Goal: Task Accomplishment & Management: Complete application form

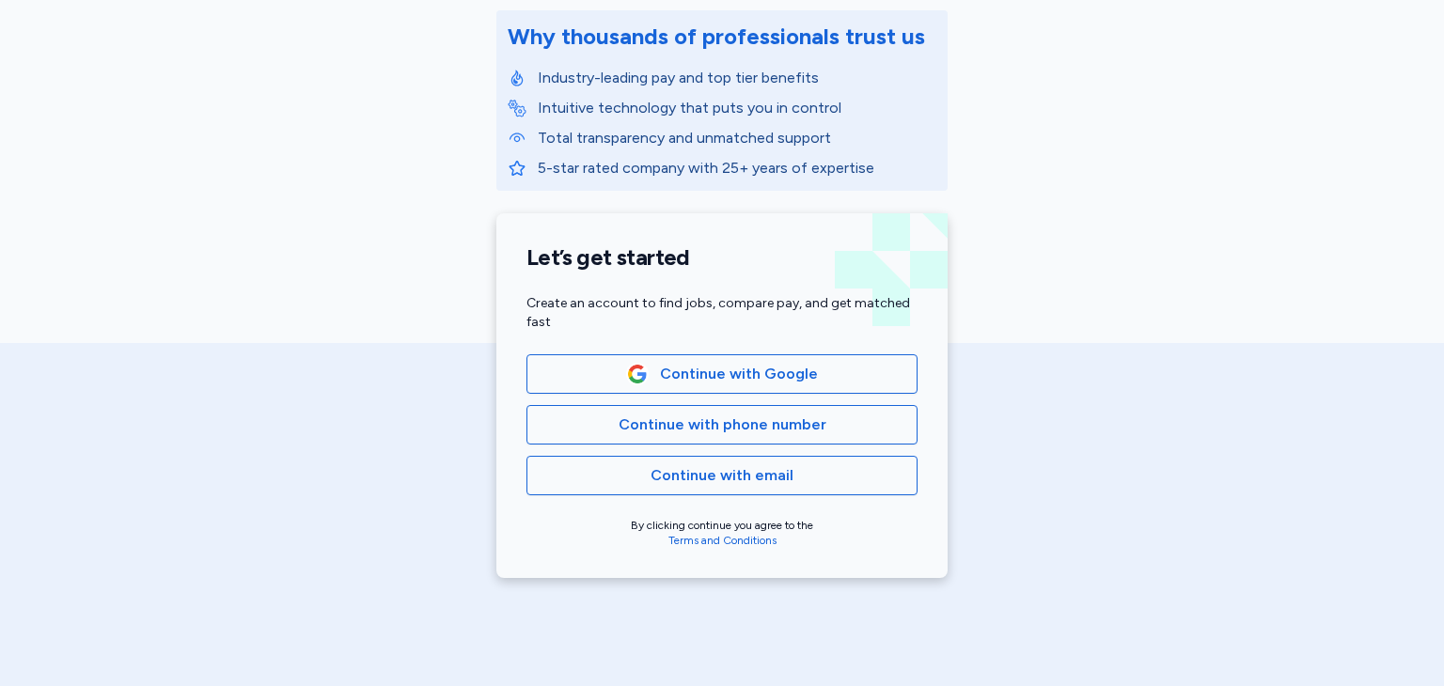
scroll to position [254, 0]
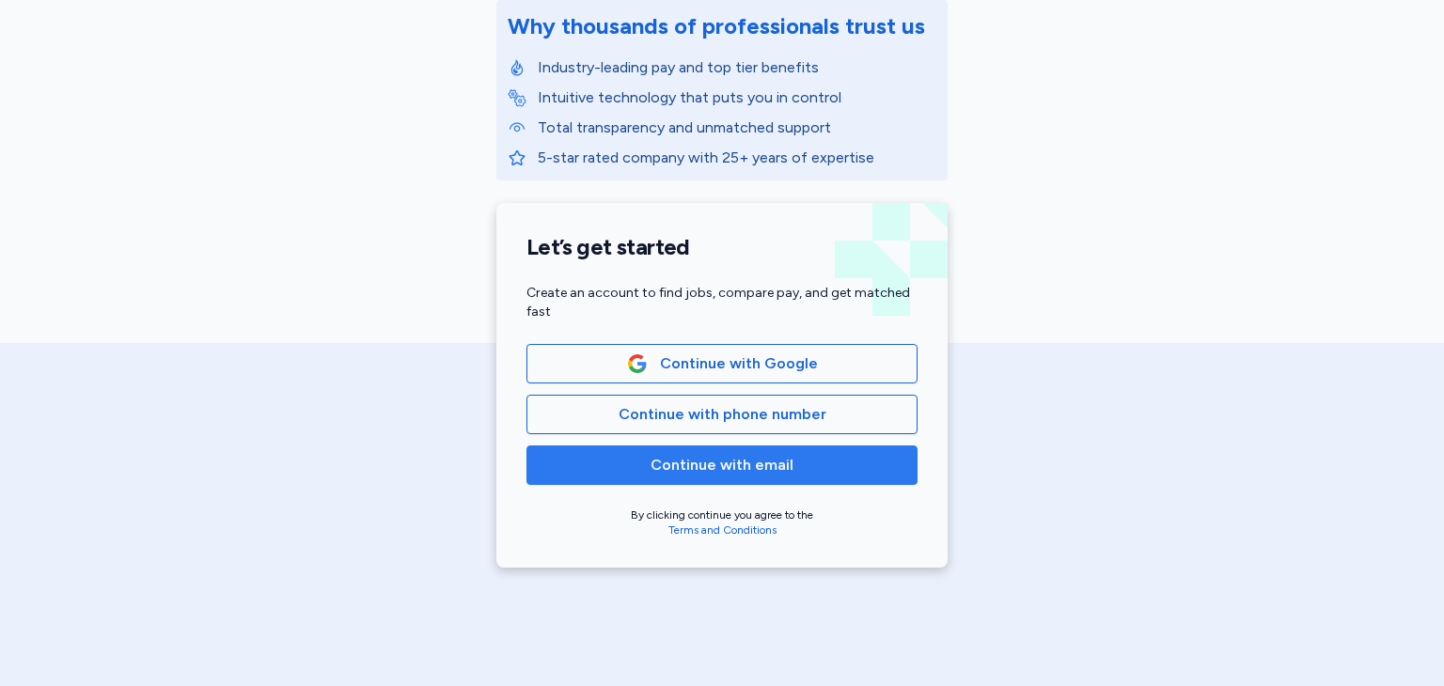
click at [748, 456] on span "Continue with email" at bounding box center [722, 465] width 143 height 23
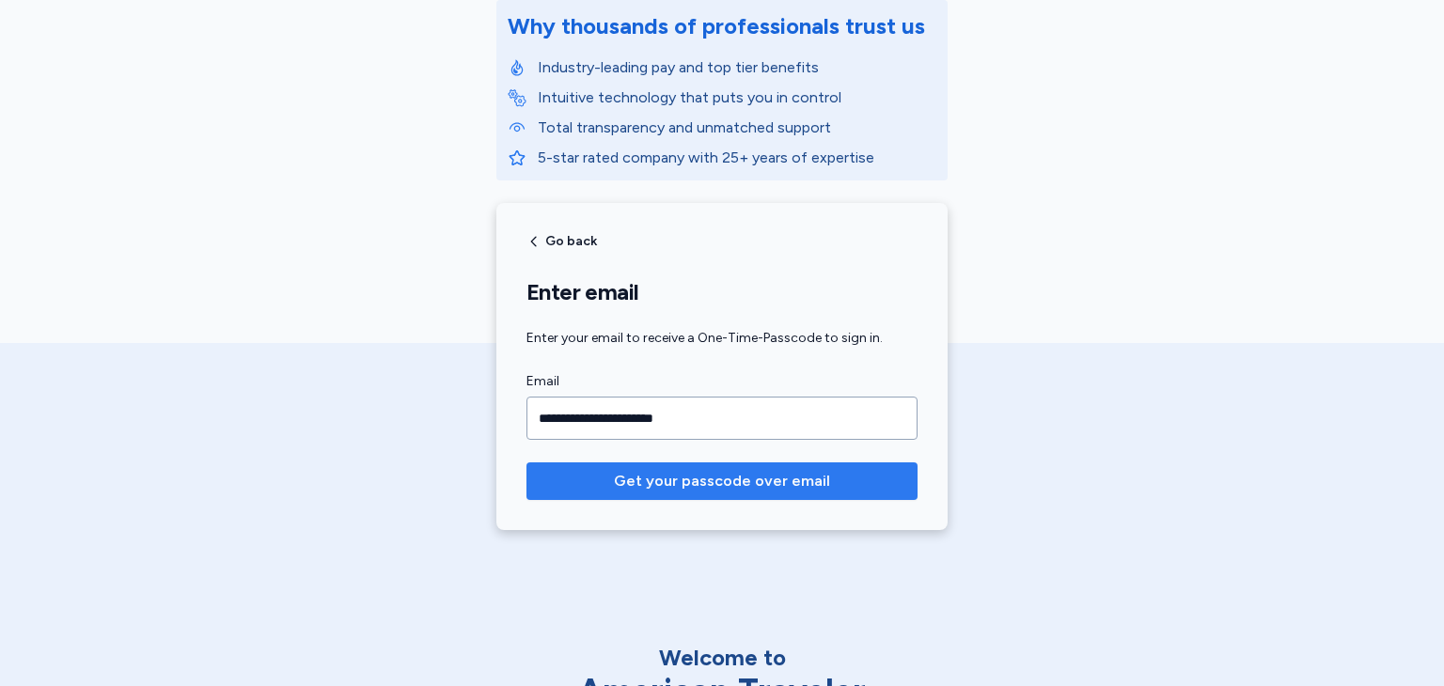
type input "**********"
click at [744, 486] on span "Get your passcode over email" at bounding box center [722, 481] width 216 height 23
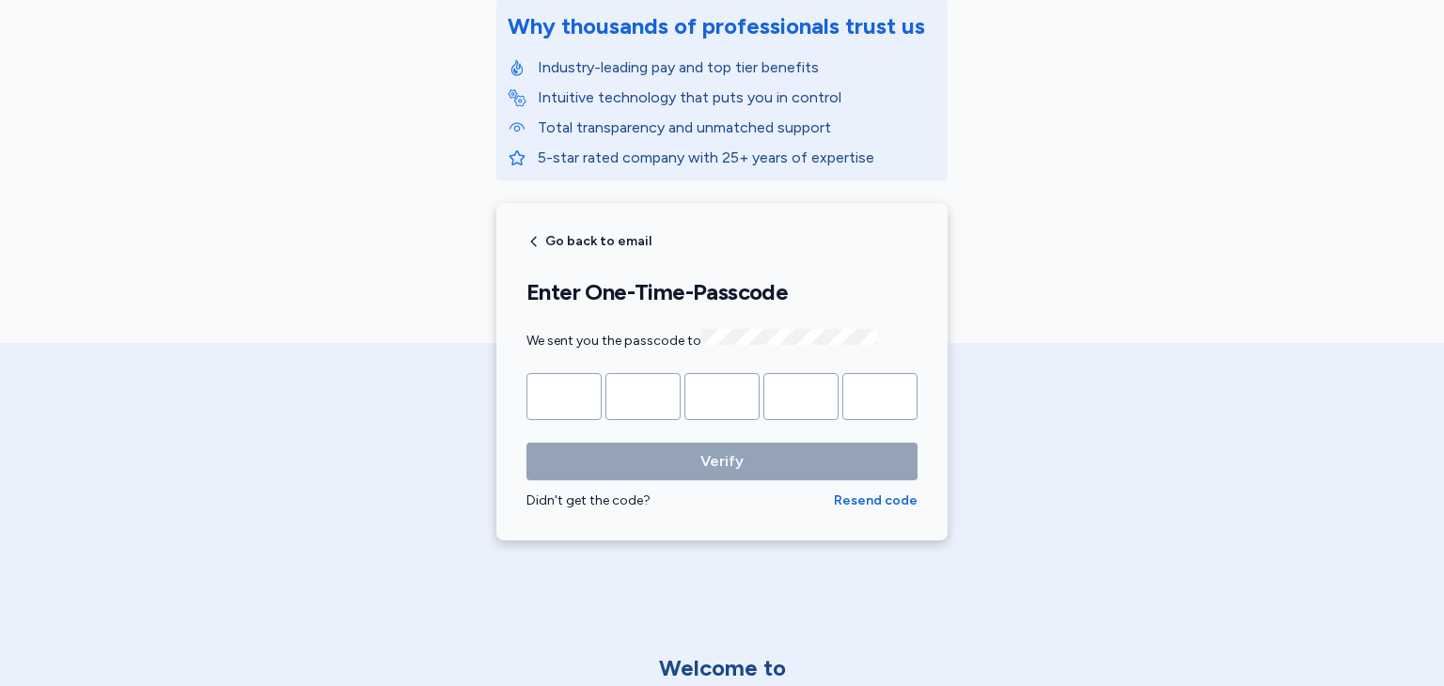
type input "*"
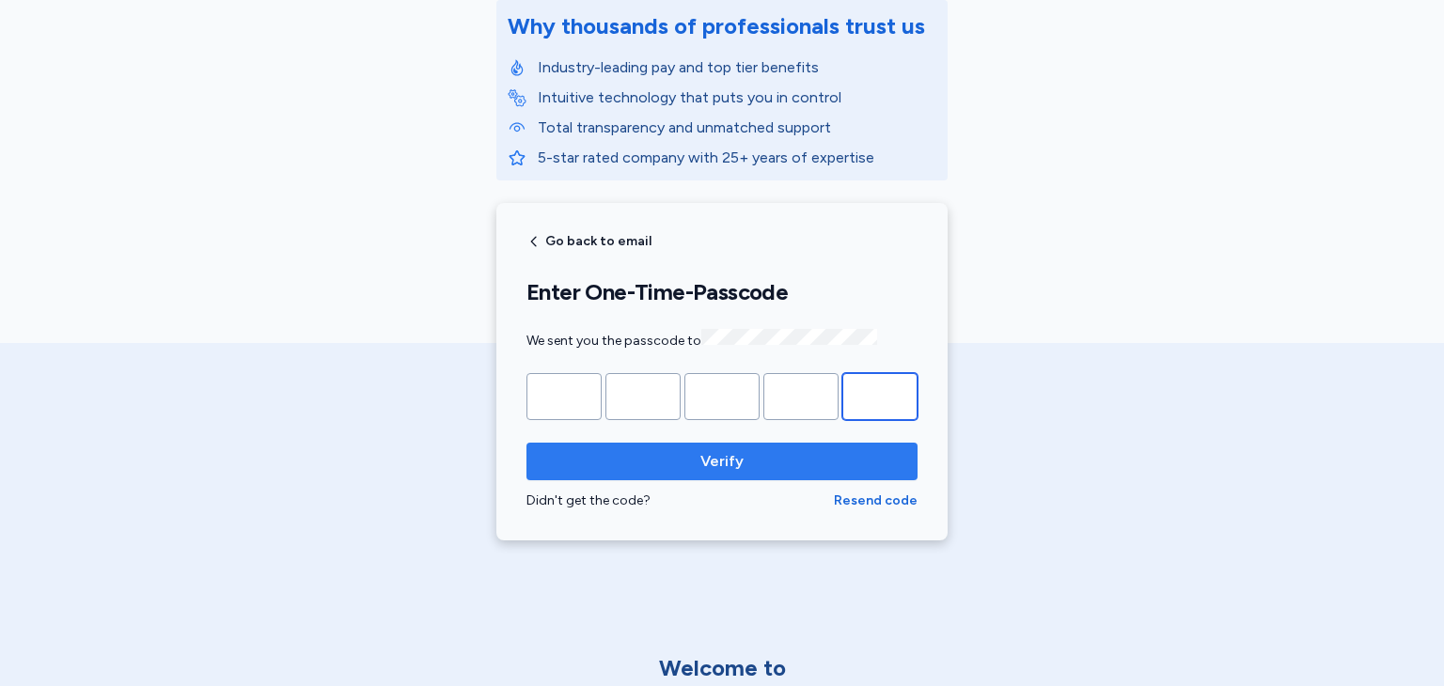
type input "*"
click at [757, 461] on span "Verify" at bounding box center [722, 461] width 361 height 23
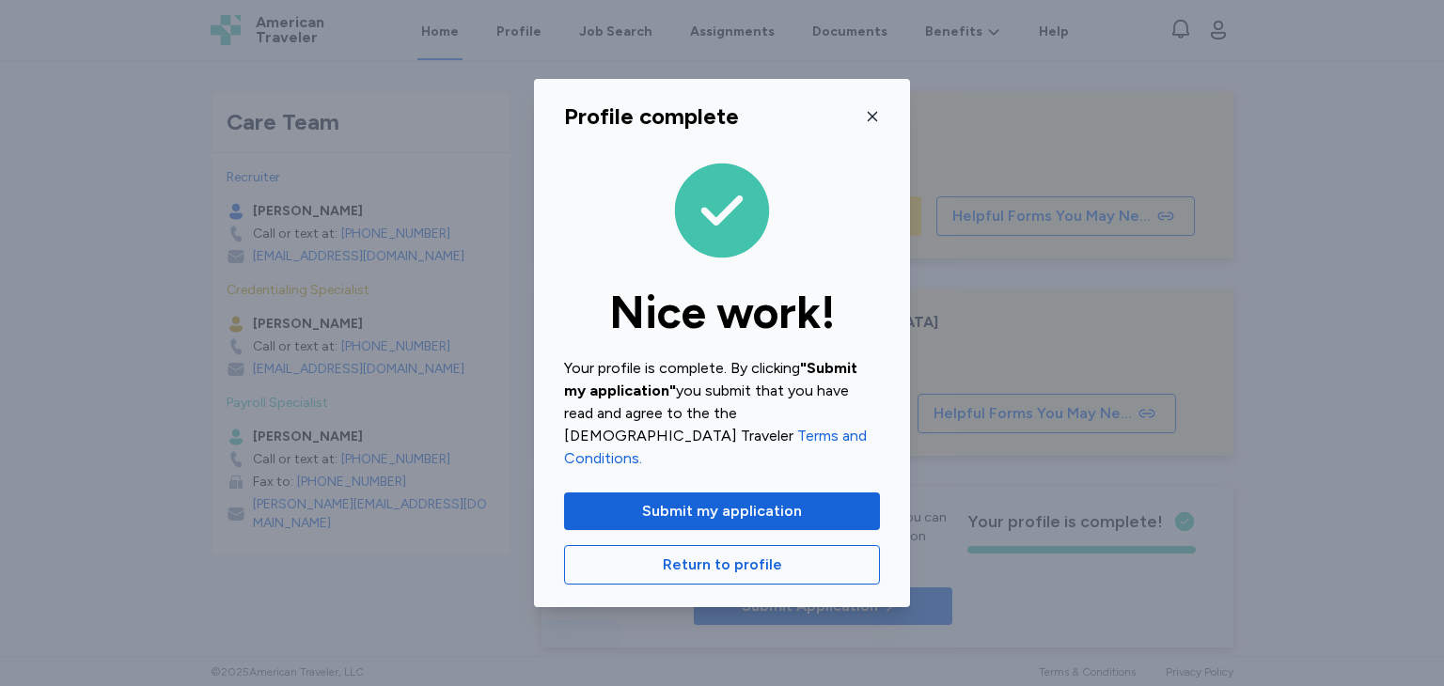
click at [871, 121] on icon "button" at bounding box center [872, 116] width 9 height 9
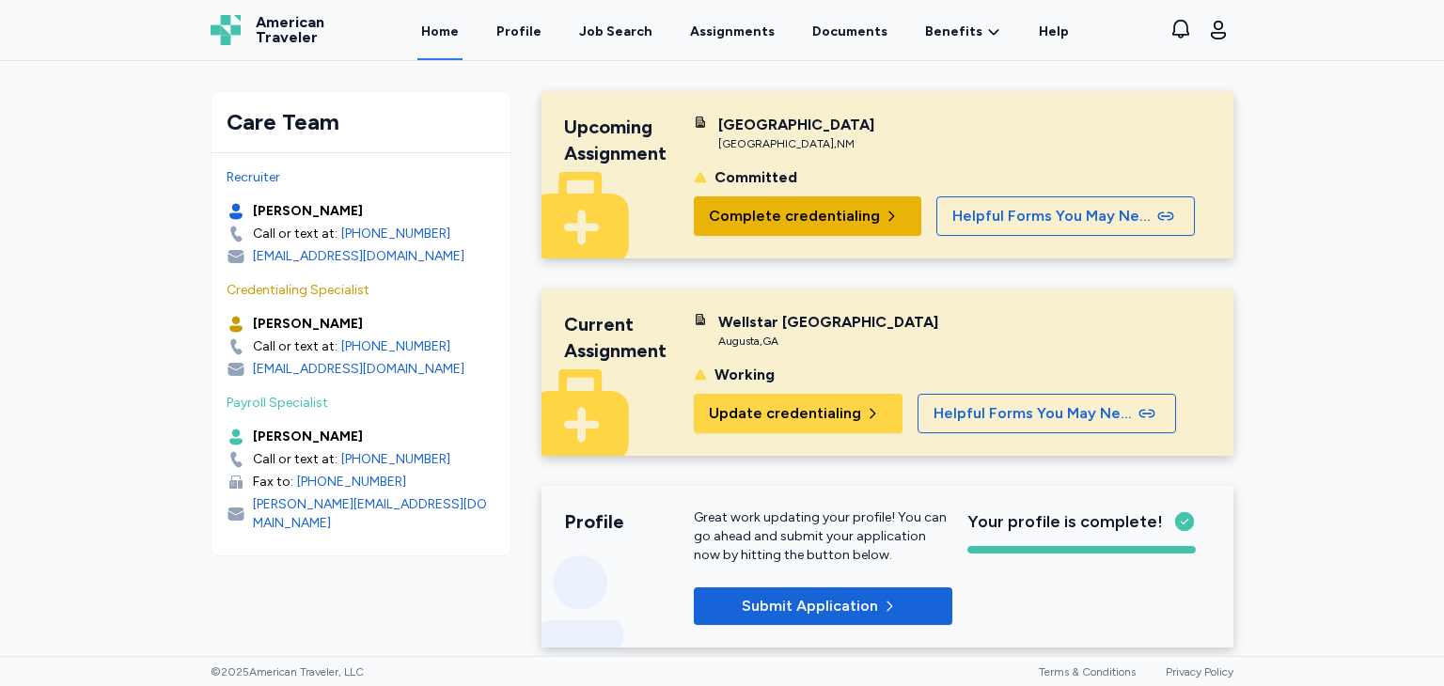
click at [841, 216] on span "Complete credentialing" at bounding box center [794, 216] width 171 height 23
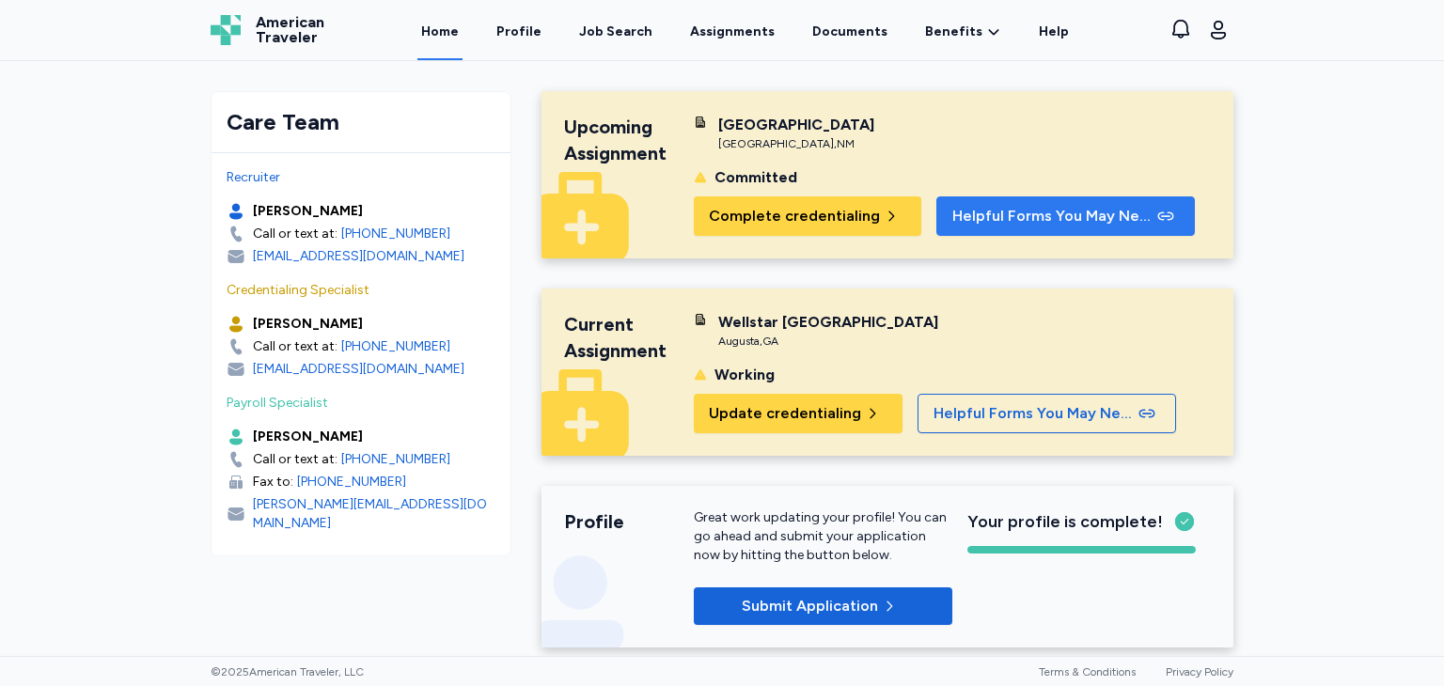
click at [961, 218] on span "Helpful Forms You May Need" at bounding box center [1052, 216] width 201 height 23
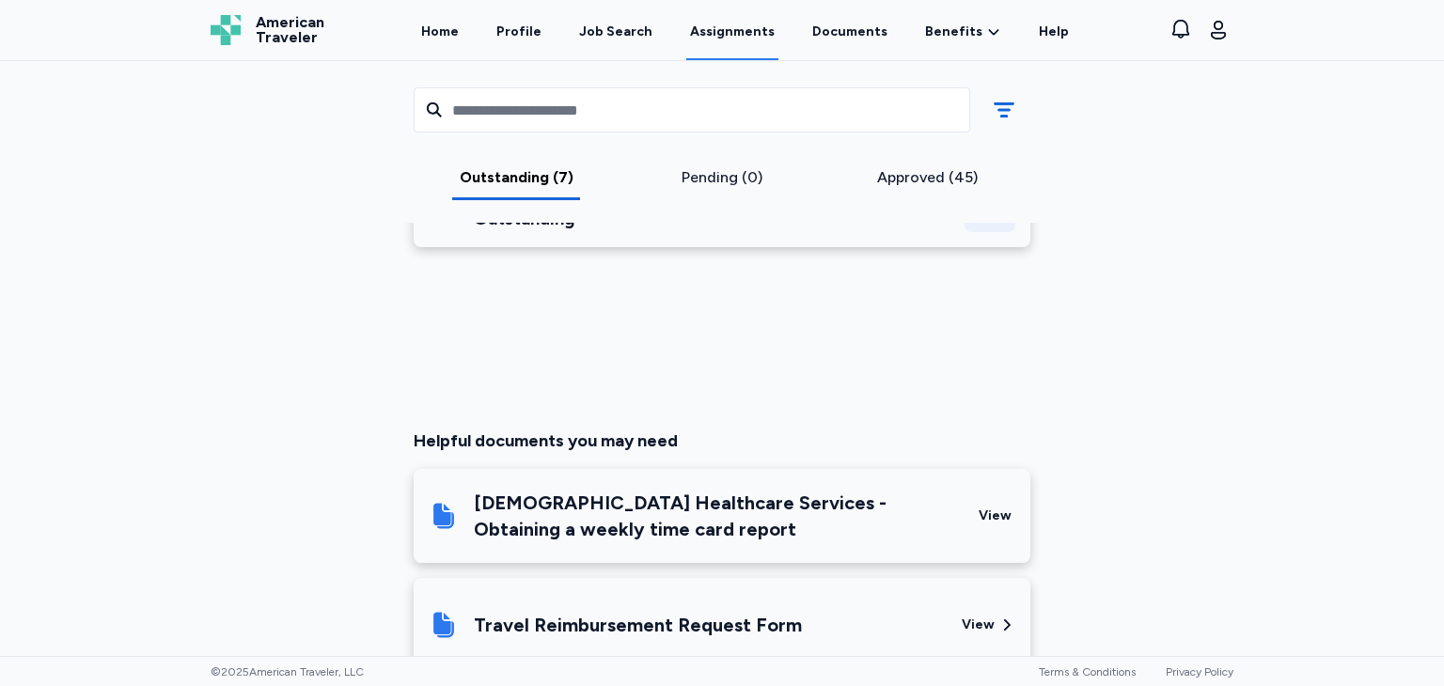
scroll to position [994, 0]
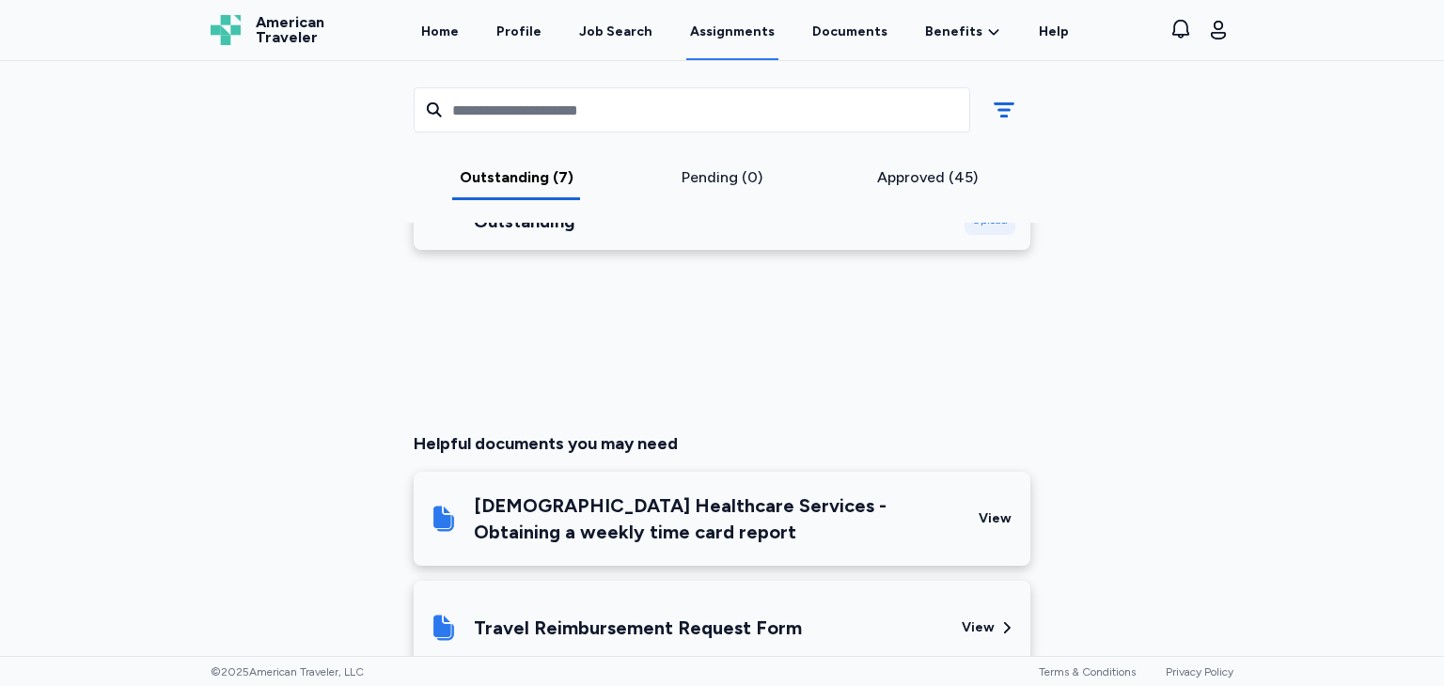
click at [481, 182] on div "Outstanding (7)" at bounding box center [516, 177] width 191 height 23
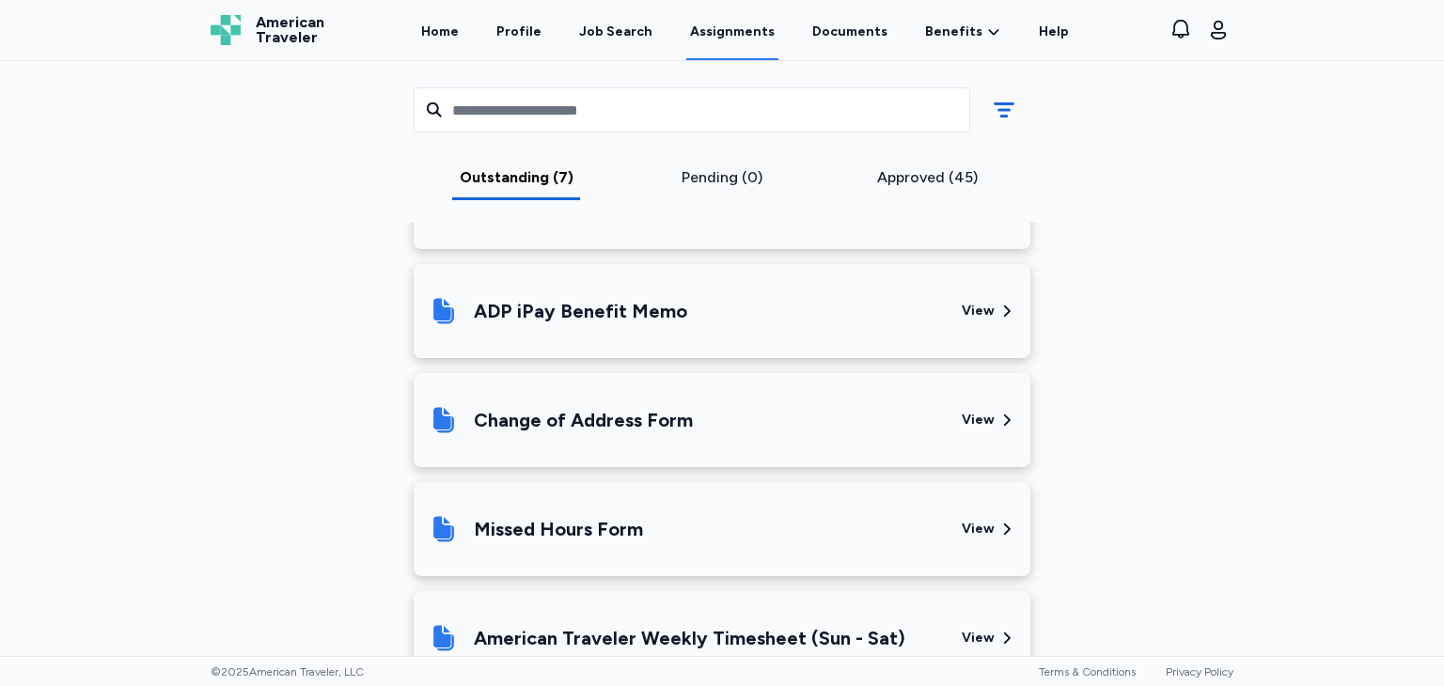
scroll to position [1437, 0]
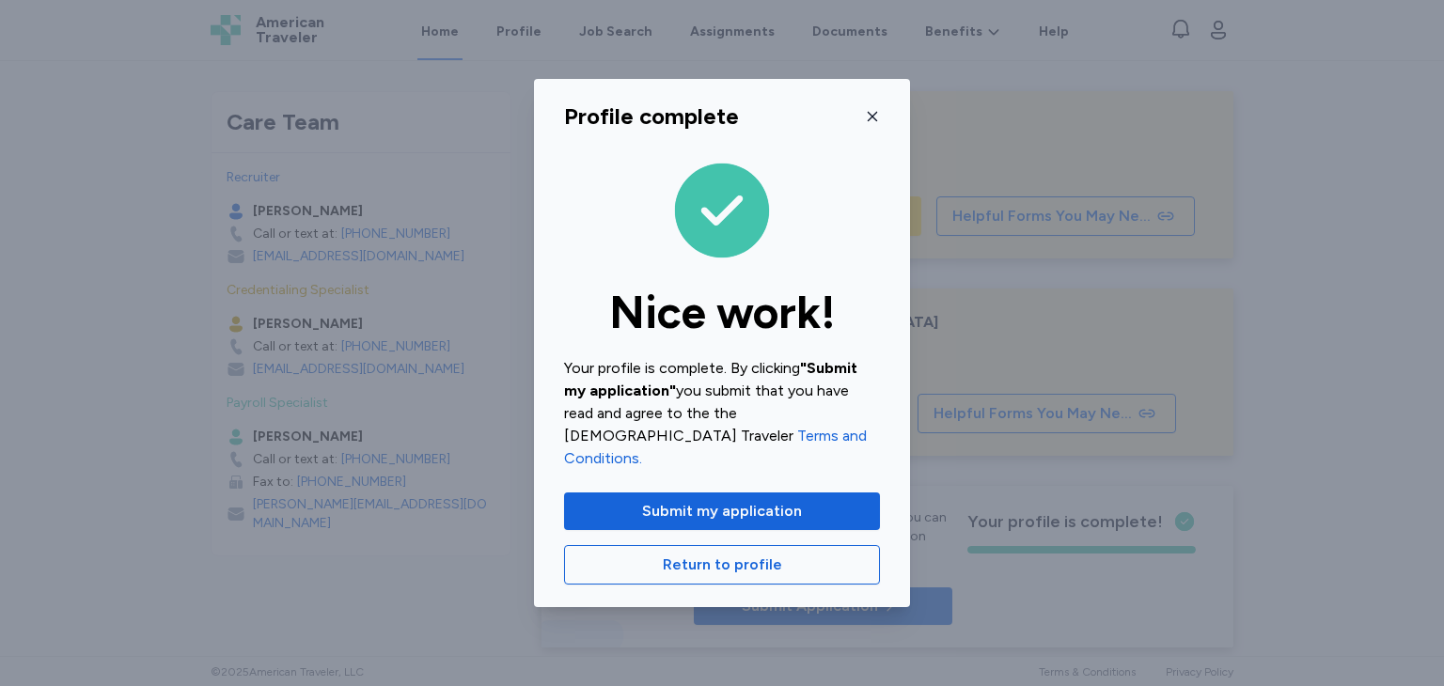
click at [875, 121] on icon "button" at bounding box center [872, 116] width 9 height 9
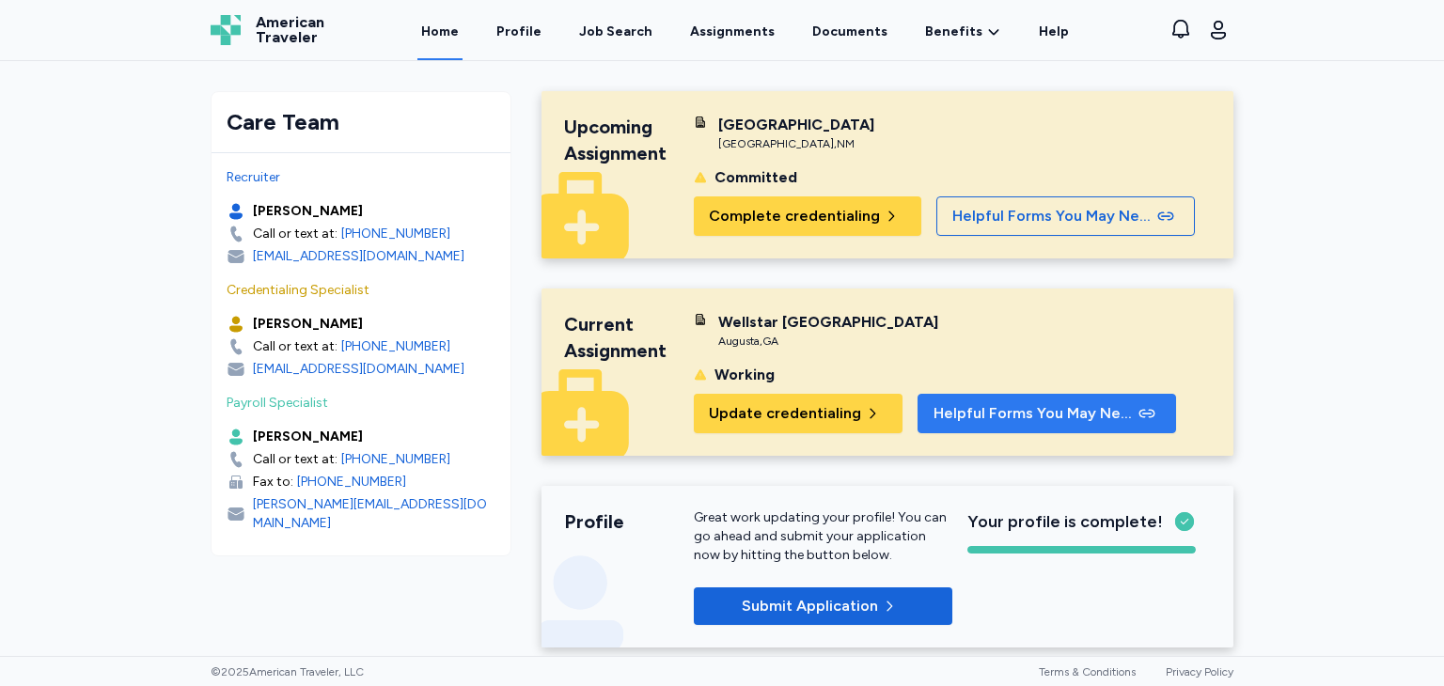
click at [955, 425] on span "Helpful Forms You May Need" at bounding box center [1034, 413] width 201 height 23
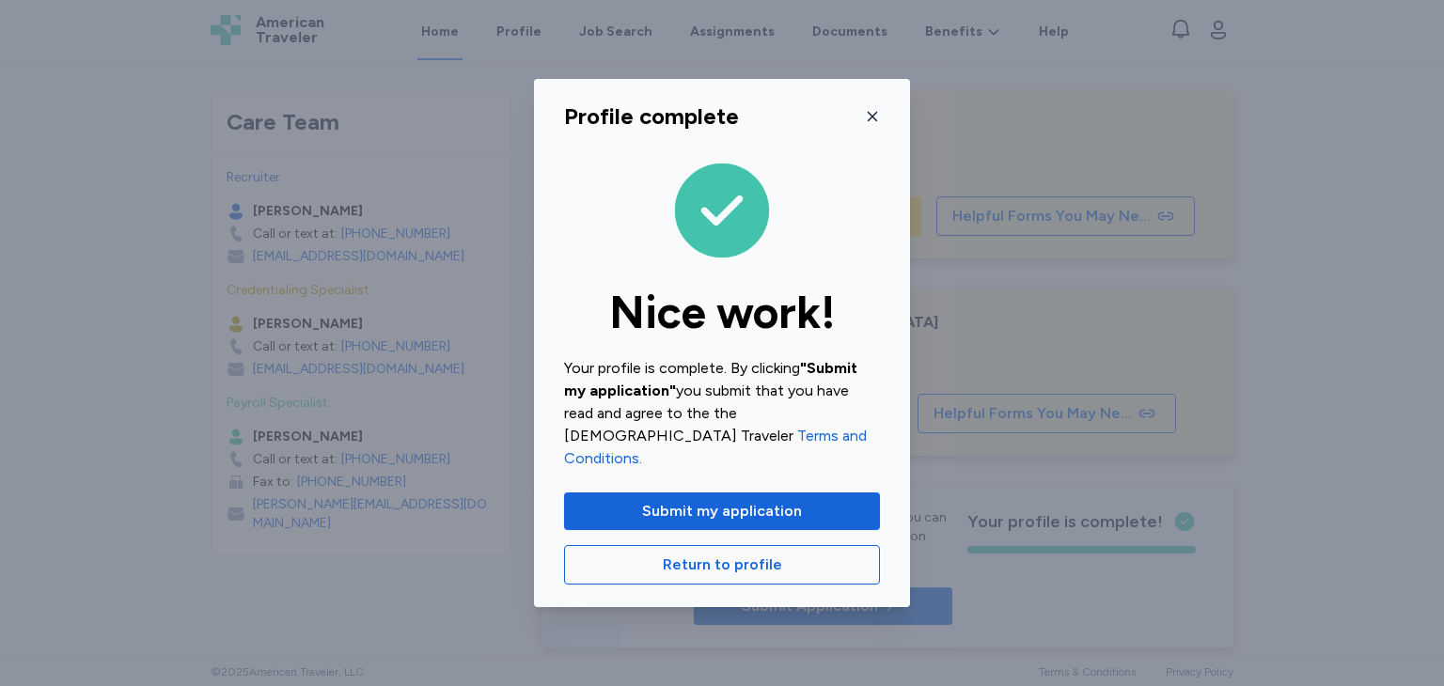
click at [869, 124] on icon "button" at bounding box center [872, 116] width 15 height 15
